Goal: Task Accomplishment & Management: Manage account settings

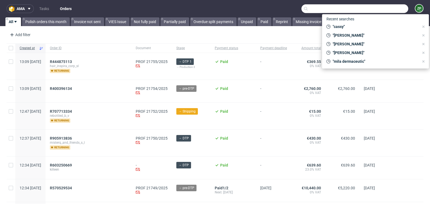
click at [272, 41] on div "Add filter Hide filters Clear all Upload XLSX" at bounding box center [215, 34] width 430 height 13
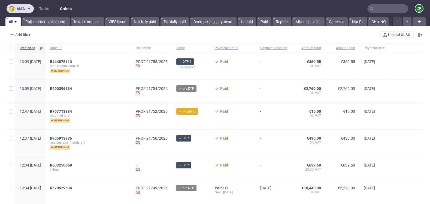
click at [32, 6] on button "ama" at bounding box center [20, 8] width 27 height 9
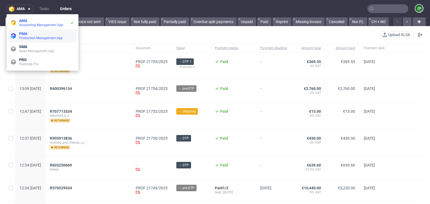
click at [27, 36] on span "Production Management App" at bounding box center [41, 38] width 44 height 4
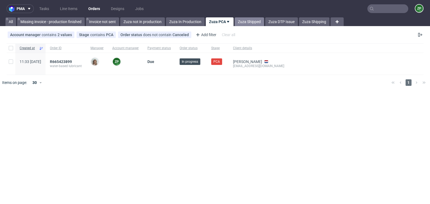
click at [251, 24] on link "Zuza Shipped" at bounding box center [248, 21] width 29 height 9
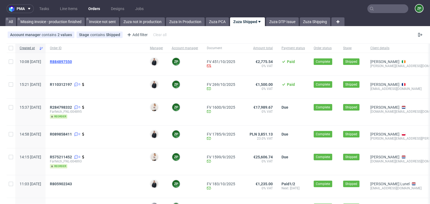
click at [72, 62] on span "R884897550" at bounding box center [61, 62] width 22 height 4
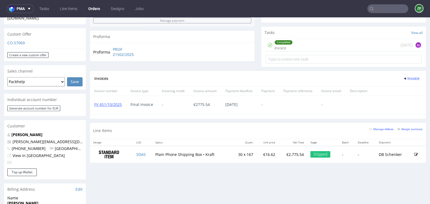
scroll to position [186, 0]
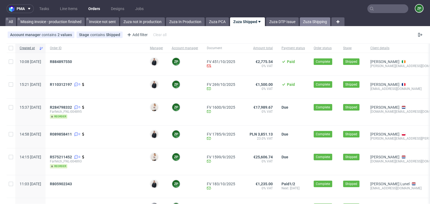
click at [316, 21] on link "Zuza Shipping" at bounding box center [314, 21] width 30 height 9
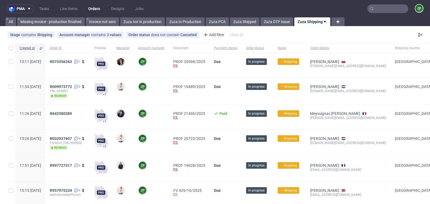
scroll to position [32, 0]
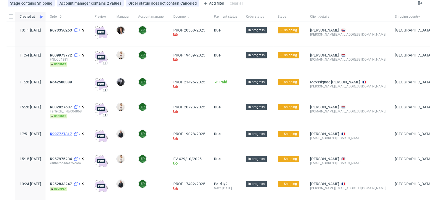
click at [72, 132] on span "R997727317" at bounding box center [61, 134] width 22 height 4
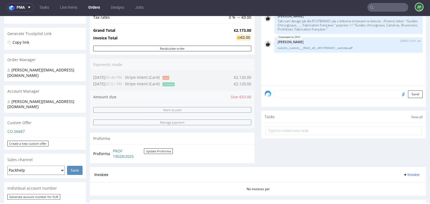
scroll to position [142, 0]
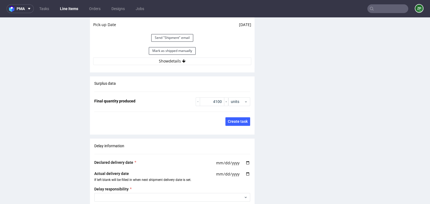
scroll to position [837, 0]
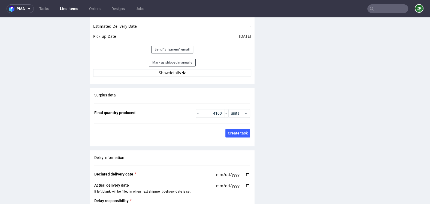
click at [179, 65] on div "Estimated Shipment Quantity Unknown Estimated Shipment Cost Unknown Estimated T…" at bounding box center [172, 10] width 164 height 140
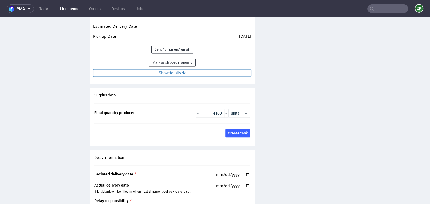
click at [176, 69] on button "Show details" at bounding box center [172, 73] width 158 height 8
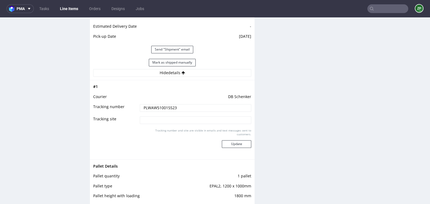
click at [161, 104] on input "PLWAW510015523" at bounding box center [195, 108] width 111 height 8
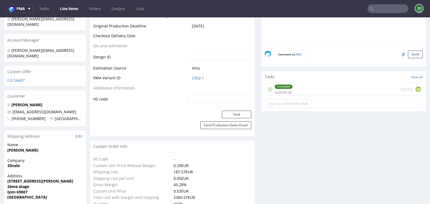
scroll to position [271, 0]
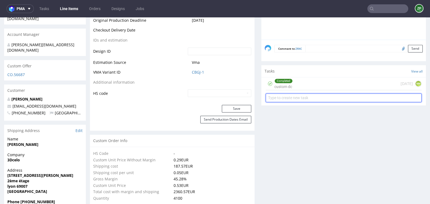
click at [315, 96] on input "text" at bounding box center [343, 98] width 156 height 9
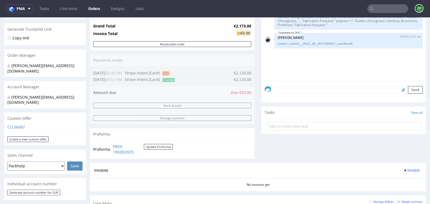
scroll to position [183, 0]
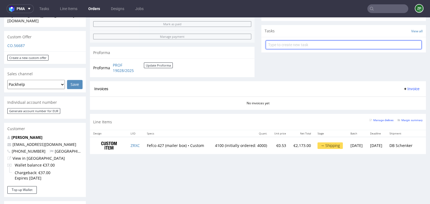
click at [283, 48] on input "text" at bounding box center [343, 45] width 156 height 9
type input "invoice"
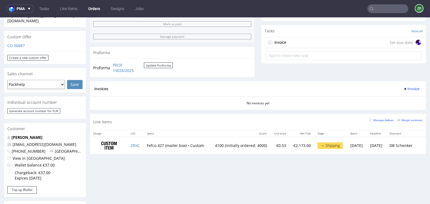
click at [283, 46] on div "invoice" at bounding box center [275, 42] width 20 height 9
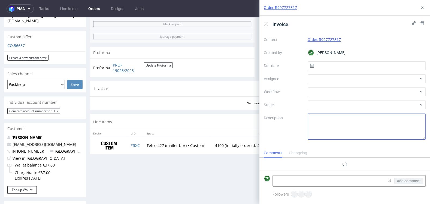
scroll to position [4, 0]
click at [321, 66] on input "text" at bounding box center [366, 66] width 118 height 9
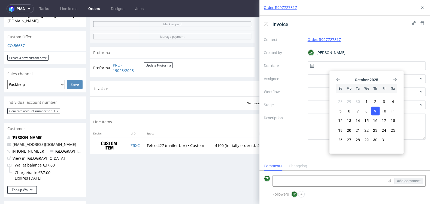
click at [375, 109] on span "9" at bounding box center [375, 111] width 2 height 5
type input "[DATE]"
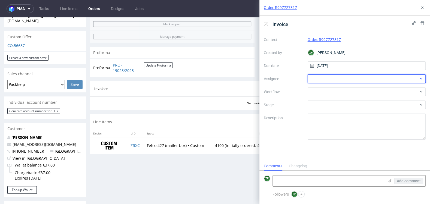
click at [314, 81] on div at bounding box center [366, 79] width 118 height 9
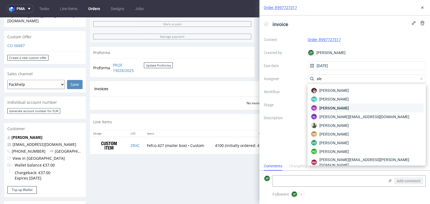
type input "ale"
click at [322, 108] on span "[PERSON_NAME]" at bounding box center [333, 107] width 29 height 5
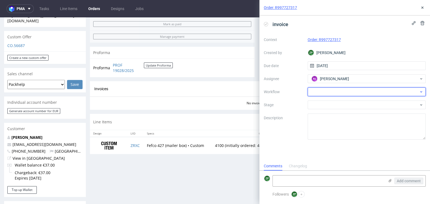
click at [328, 95] on div at bounding box center [366, 92] width 118 height 9
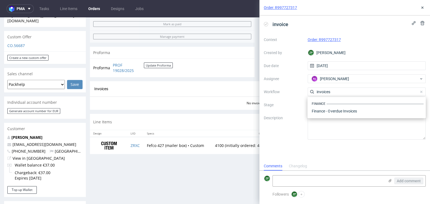
scroll to position [0, 0]
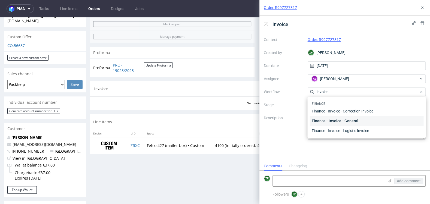
type input "invoice"
click at [354, 123] on div "Finance - Invoice - General" at bounding box center [366, 121] width 114 height 10
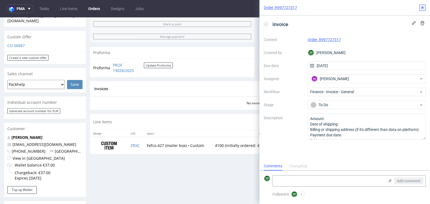
click at [424, 7] on button at bounding box center [422, 7] width 7 height 7
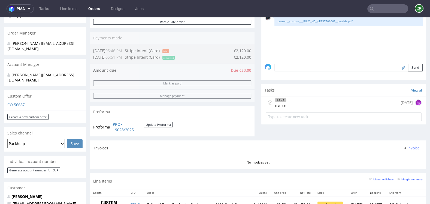
scroll to position [121, 0]
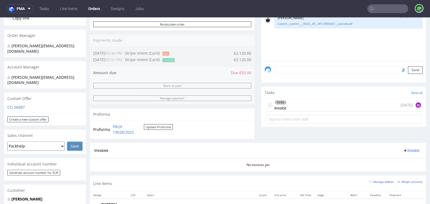
click at [382, 9] on input "text" at bounding box center [387, 8] width 41 height 9
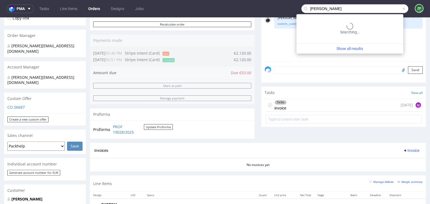
type input "[PERSON_NAME]"
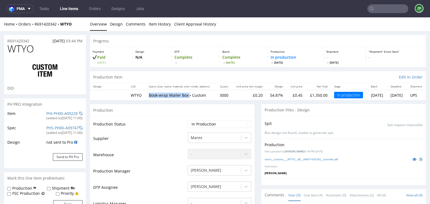
scroll to position [6, 0]
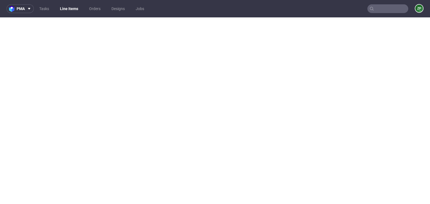
select select "in_progress"
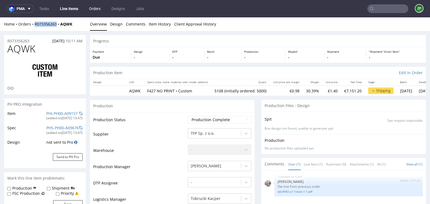
click at [93, 11] on link "Orders" at bounding box center [95, 8] width 18 height 9
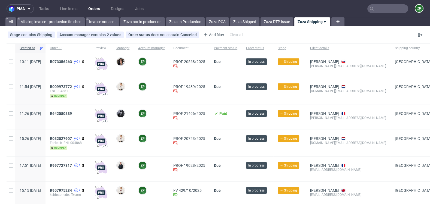
click at [376, 10] on input "text" at bounding box center [387, 8] width 41 height 9
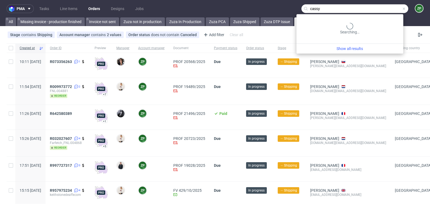
type input "cassy"
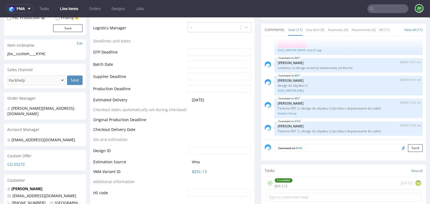
scroll to position [176, 0]
